Goal: Information Seeking & Learning: Compare options

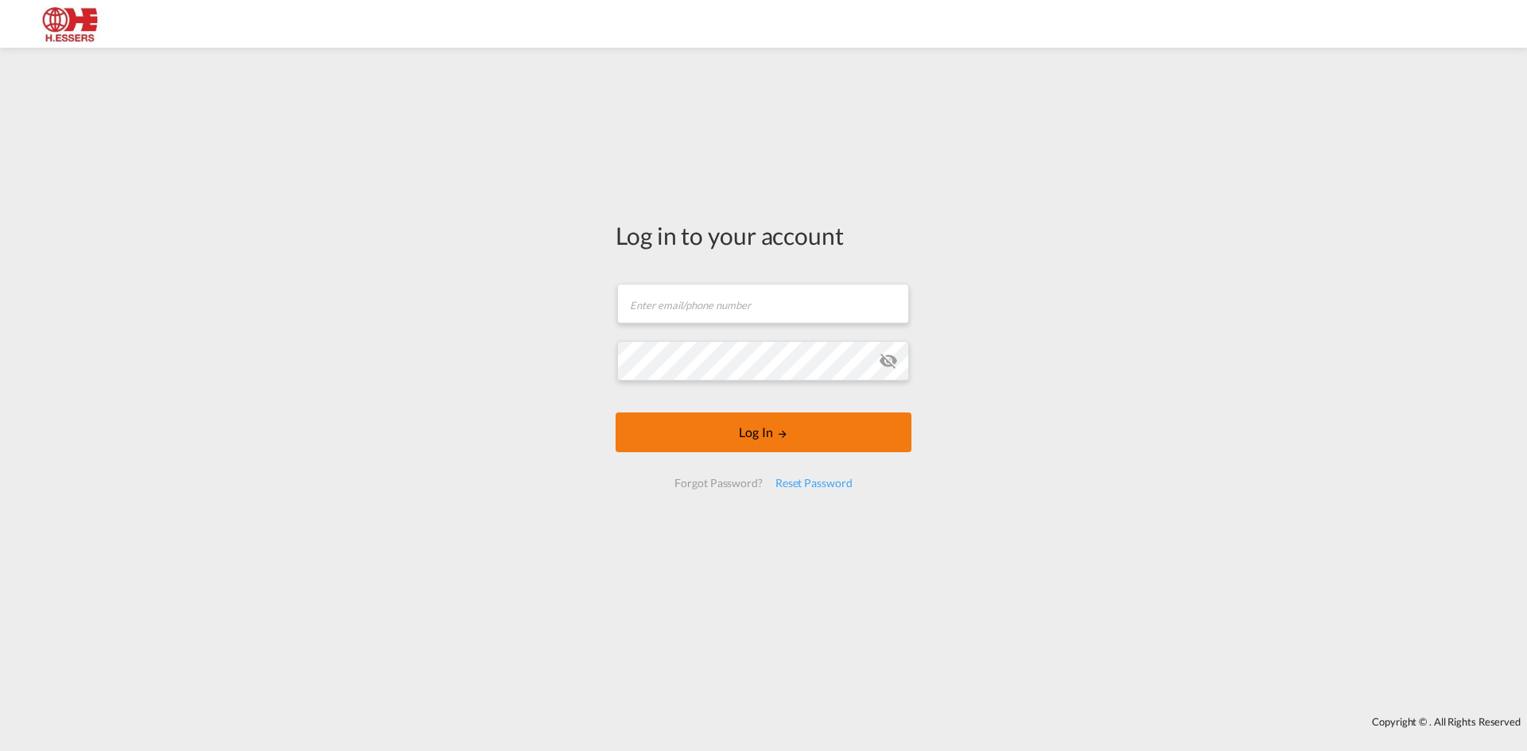
type input "[EMAIL_ADDRESS][DOMAIN_NAME]"
click at [763, 422] on button "Log In" at bounding box center [763, 433] width 296 height 40
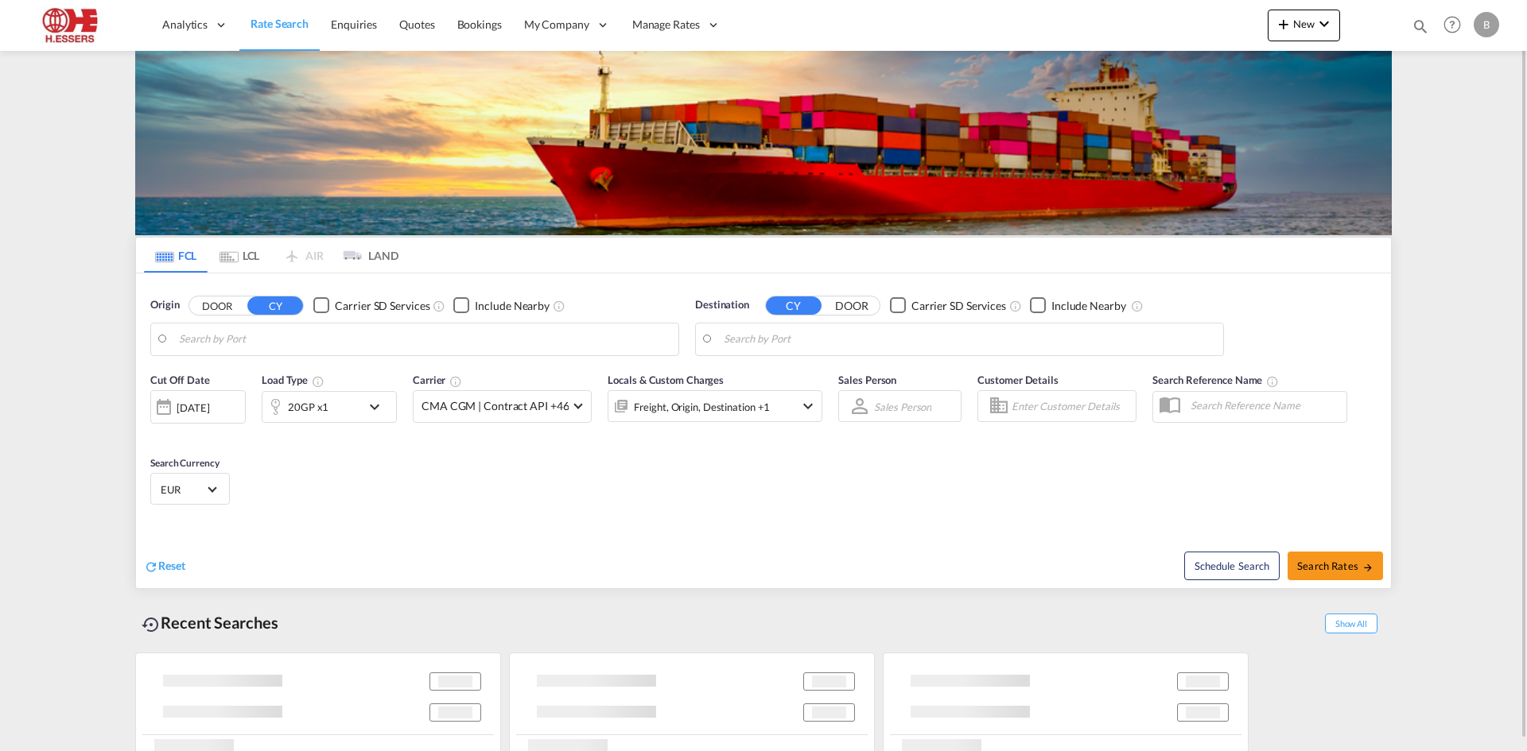
type input "[GEOGRAPHIC_DATA], BEANR"
type input "Ho Chi Minh City ([GEOGRAPHIC_DATA]), VNSGN"
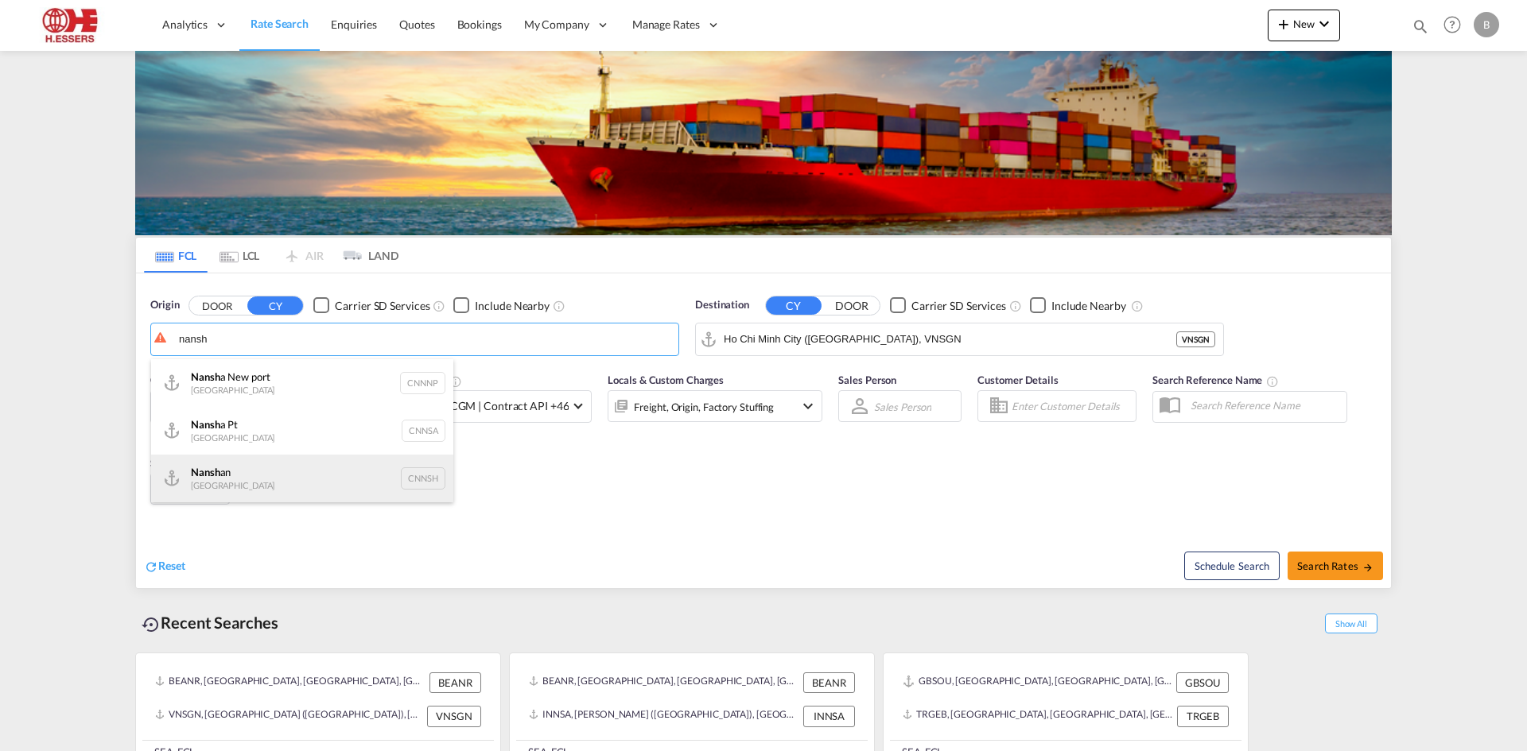
click at [281, 470] on div "Nansh an China CNNSH" at bounding box center [302, 479] width 302 height 48
type input "Nanshan, CNNSH"
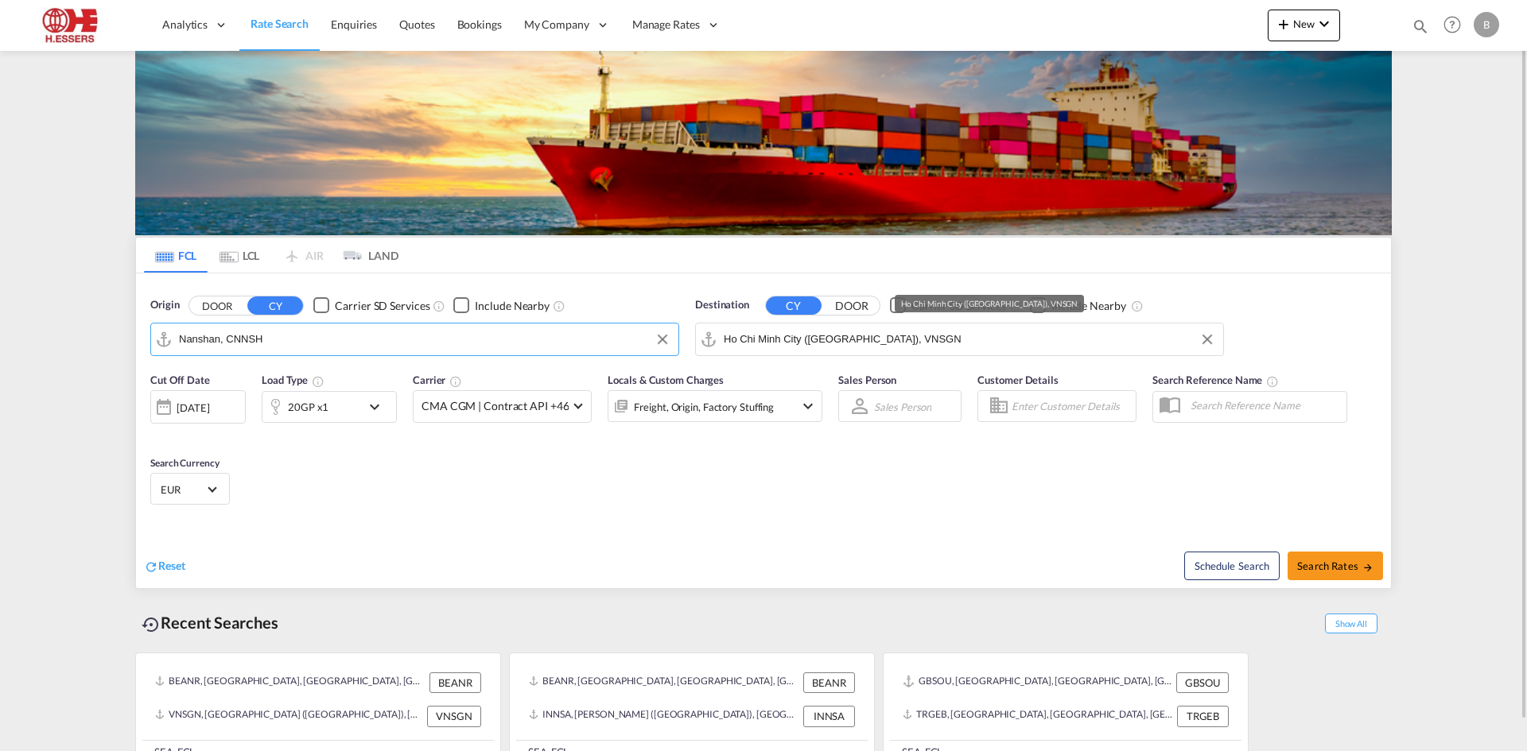
click at [887, 338] on input "Ho Chi Minh City ([GEOGRAPHIC_DATA]), VNSGN" at bounding box center [969, 340] width 491 height 24
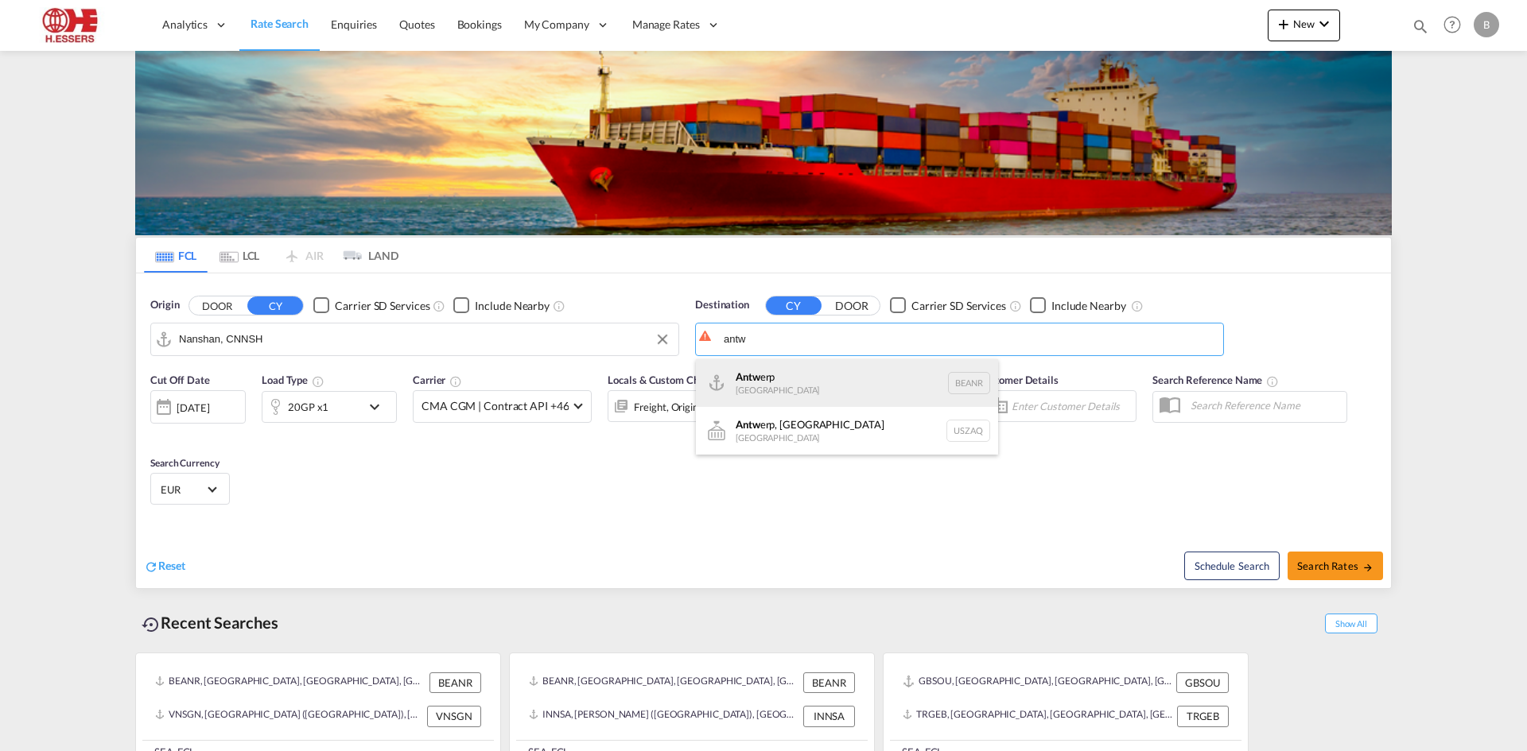
click at [831, 371] on div "Antw erp [GEOGRAPHIC_DATA] BEANR" at bounding box center [847, 383] width 302 height 48
type input "[GEOGRAPHIC_DATA], BEANR"
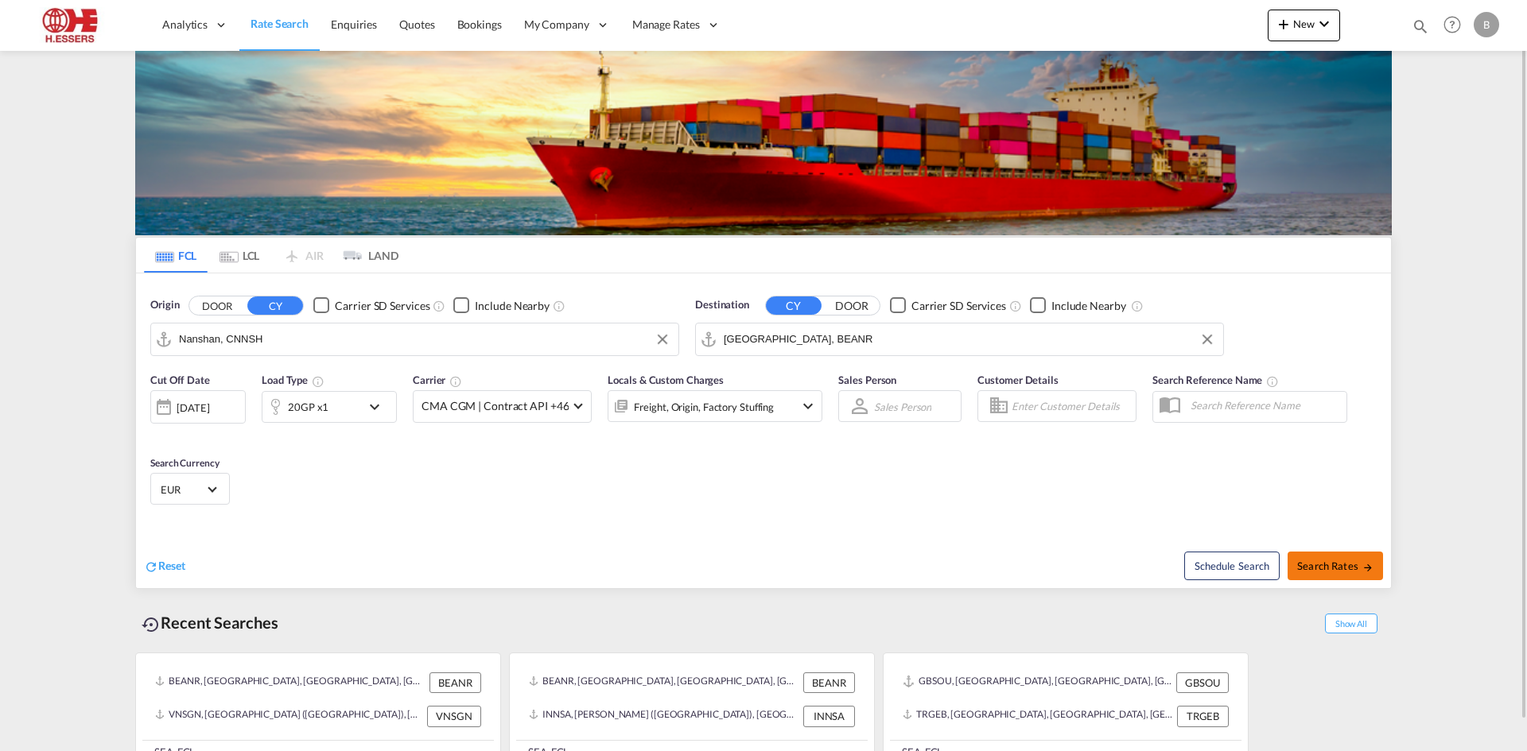
click at [1351, 555] on button "Search Rates" at bounding box center [1334, 566] width 95 height 29
type input "CNNSH to BEANR / [DATE]"
